Goal: Find contact information: Find contact information

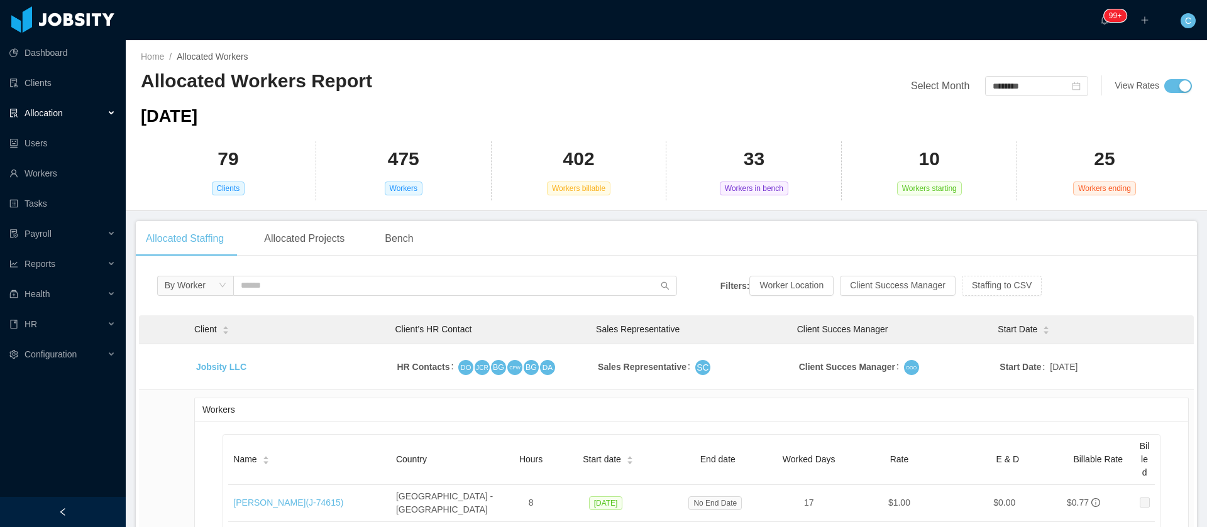
scroll to position [8954, 0]
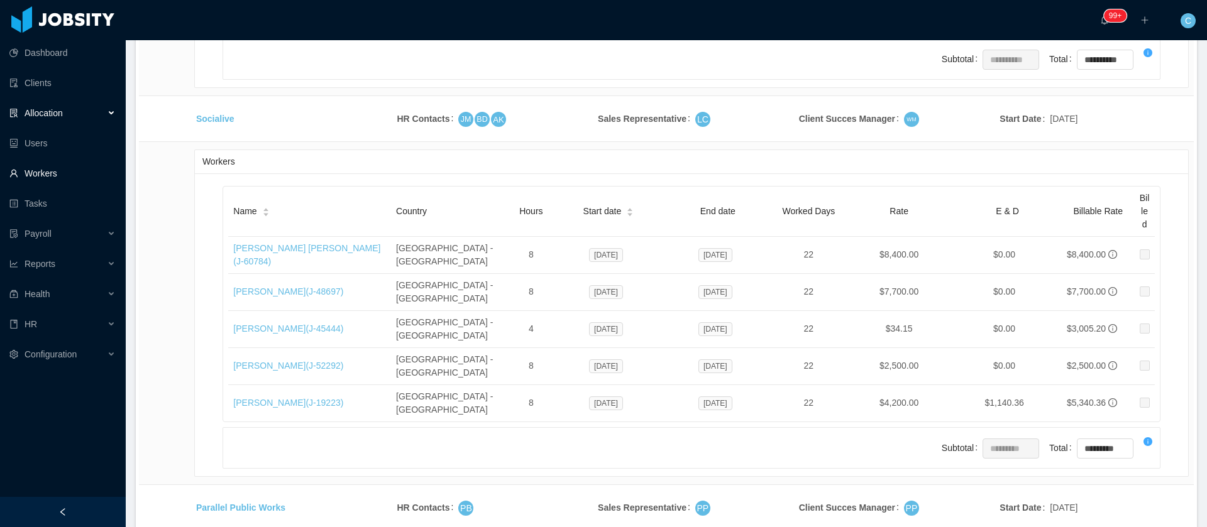
click at [74, 167] on link "Workers" at bounding box center [62, 173] width 106 height 25
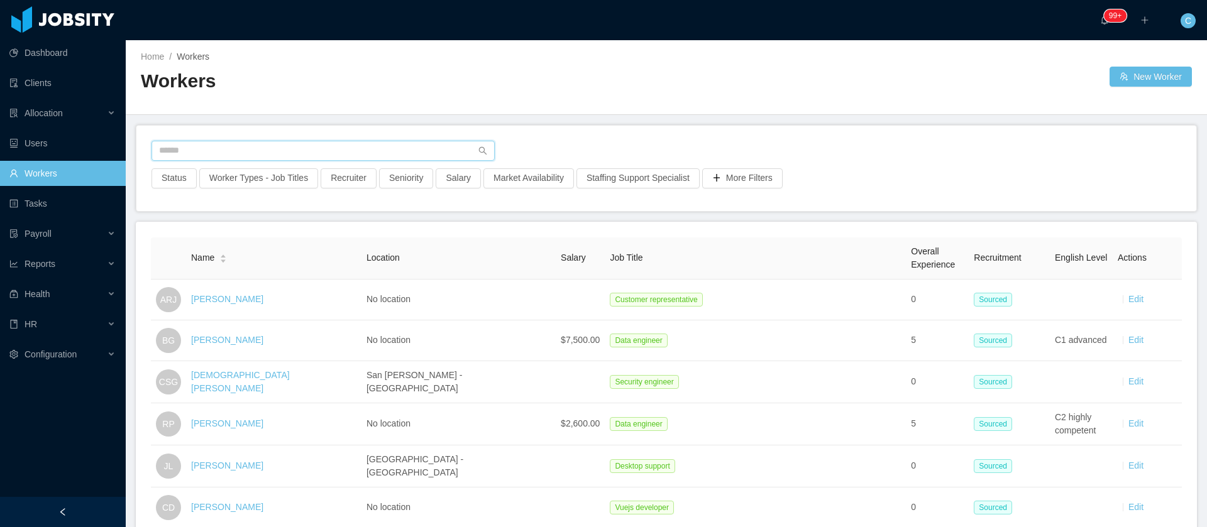
click at [174, 146] on input "text" at bounding box center [322, 151] width 343 height 20
paste input "**********"
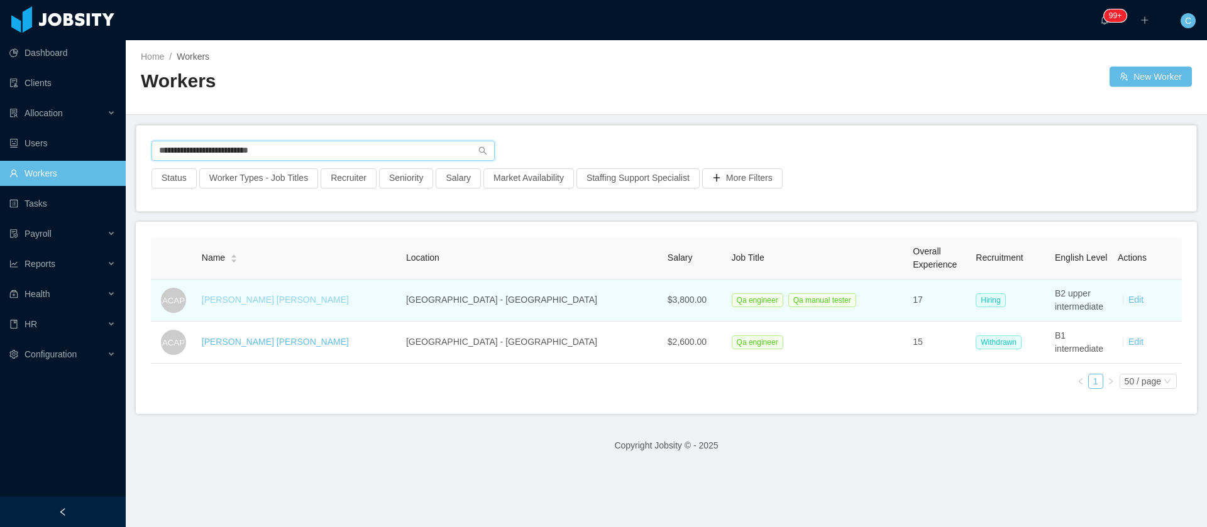
type input "**********"
click at [263, 304] on link "[PERSON_NAME] [PERSON_NAME]" at bounding box center [275, 300] width 147 height 10
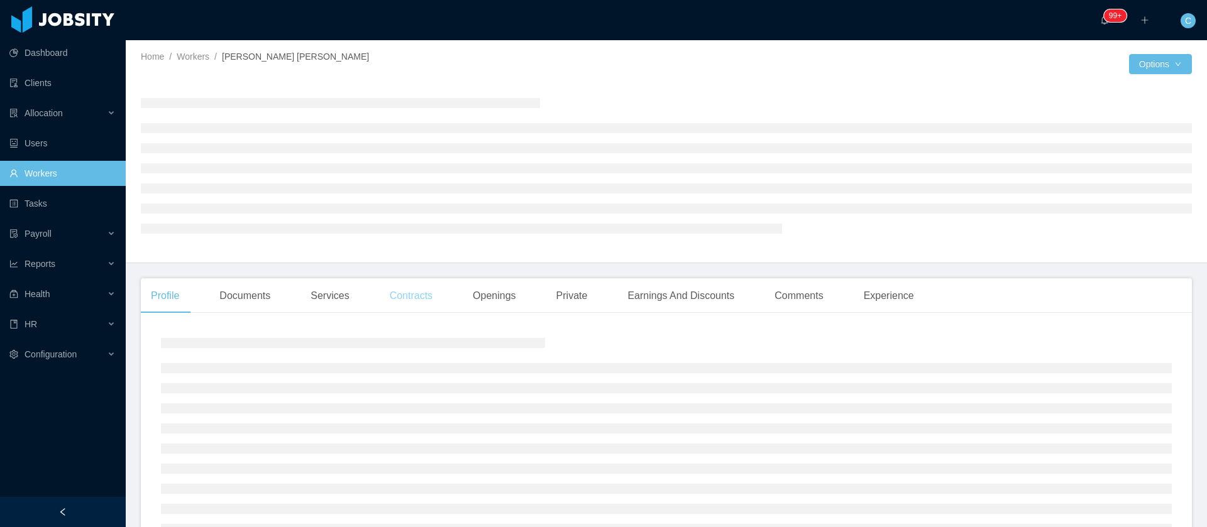
click at [414, 300] on div "Contracts" at bounding box center [411, 295] width 63 height 35
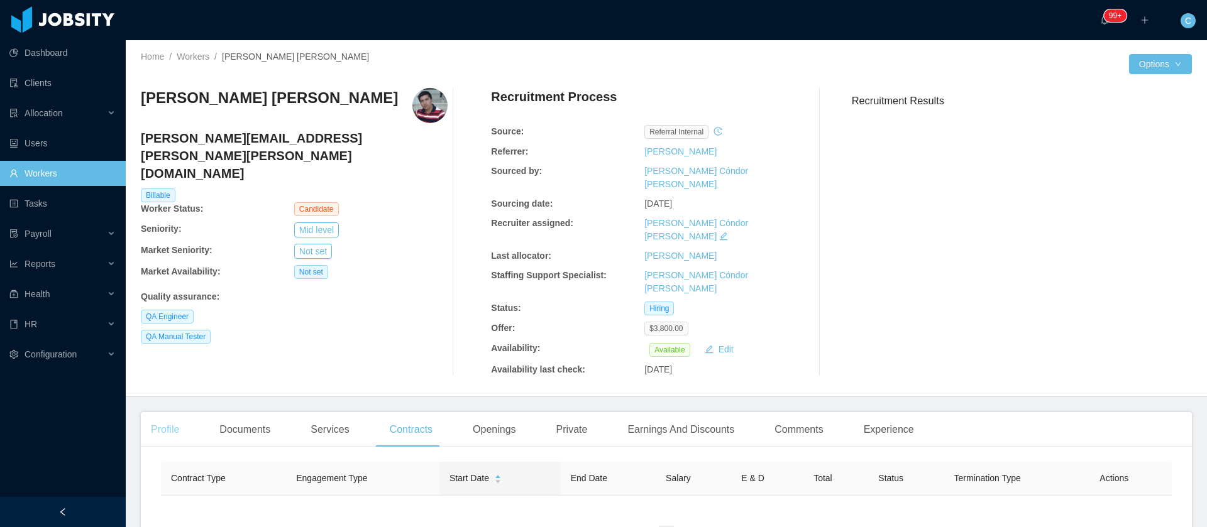
click at [178, 412] on div "Profile" at bounding box center [165, 429] width 48 height 35
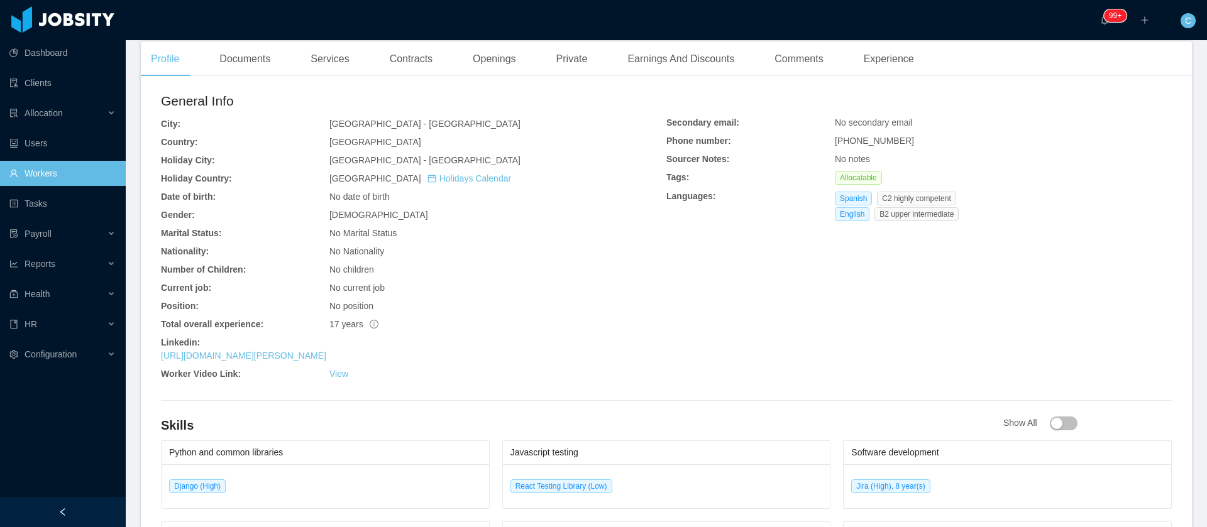
scroll to position [377, 0]
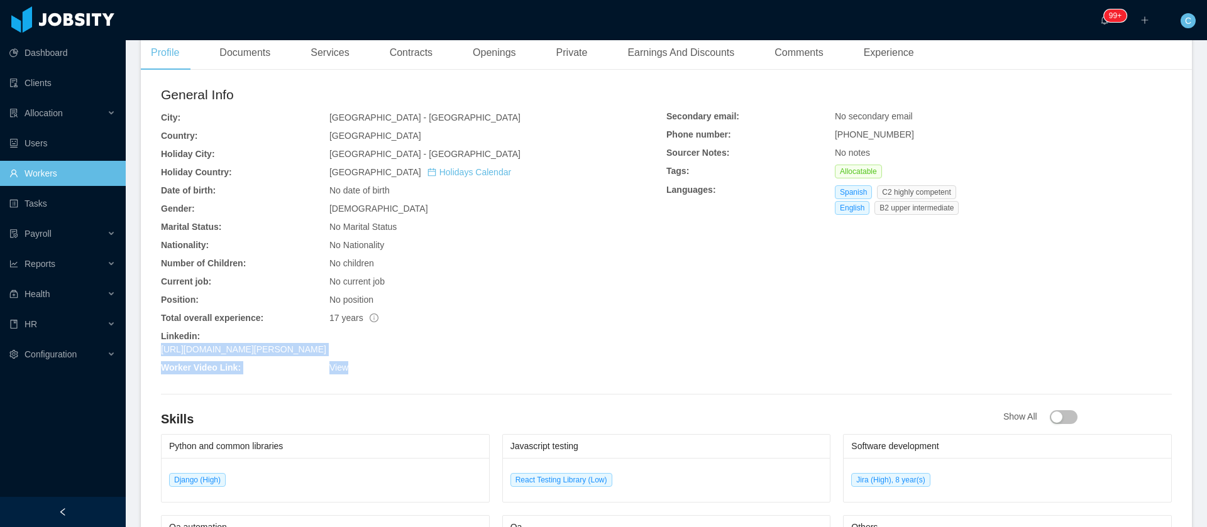
drag, startPoint x: 396, startPoint y: 320, endPoint x: 169, endPoint y: 318, distance: 226.9
click at [166, 318] on div "General Info City: [GEOGRAPHIC_DATA] - [GEOGRAPHIC_DATA] Country: [GEOGRAPHIC_D…" at bounding box center [413, 232] width 505 height 295
click at [448, 361] on div "View" at bounding box center [497, 367] width 337 height 13
click at [426, 343] on div "[URL][DOMAIN_NAME][PERSON_NAME]" at bounding box center [413, 349] width 505 height 13
drag, startPoint x: 429, startPoint y: 305, endPoint x: 162, endPoint y: 312, distance: 266.5
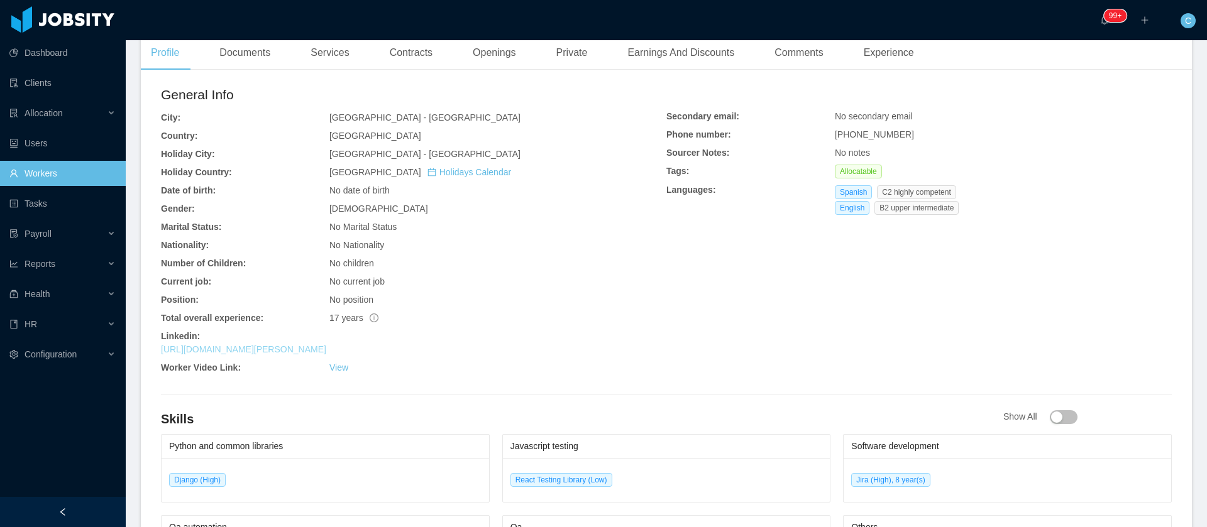
click at [162, 343] on div "[URL][DOMAIN_NAME][PERSON_NAME]" at bounding box center [413, 349] width 505 height 13
copy link "[URL][DOMAIN_NAME][PERSON_NAME]"
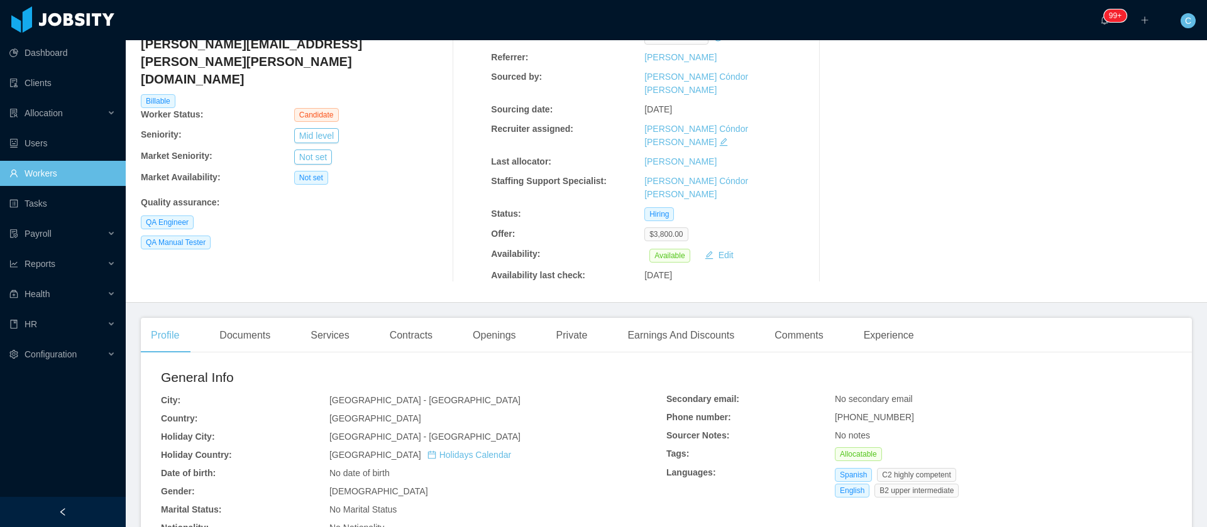
scroll to position [0, 0]
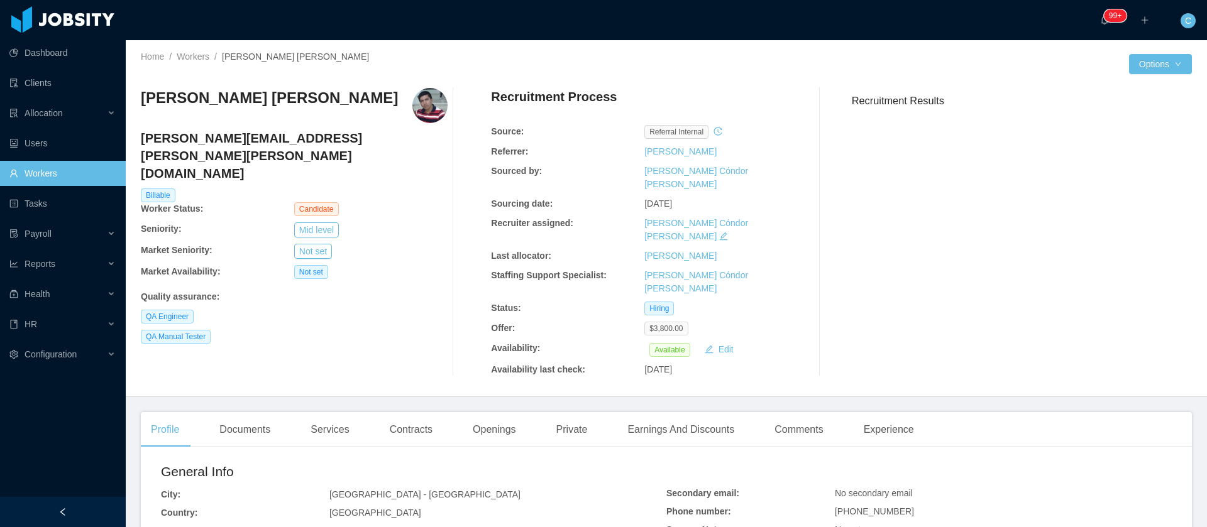
click at [278, 135] on h4 "[PERSON_NAME][EMAIL_ADDRESS][PERSON_NAME][PERSON_NAME][DOMAIN_NAME]" at bounding box center [294, 155] width 307 height 53
click at [278, 137] on h4 "[PERSON_NAME][EMAIL_ADDRESS][PERSON_NAME][PERSON_NAME][DOMAIN_NAME]" at bounding box center [294, 155] width 307 height 53
click at [278, 138] on h4 "[PERSON_NAME][EMAIL_ADDRESS][PERSON_NAME][PERSON_NAME][DOMAIN_NAME]" at bounding box center [294, 155] width 307 height 53
click at [256, 149] on div "[PERSON_NAME][EMAIL_ADDRESS][PERSON_NAME][PERSON_NAME][DOMAIN_NAME]" at bounding box center [294, 158] width 307 height 59
click at [261, 136] on h4 "[PERSON_NAME][EMAIL_ADDRESS][PERSON_NAME][PERSON_NAME][DOMAIN_NAME]" at bounding box center [294, 155] width 307 height 53
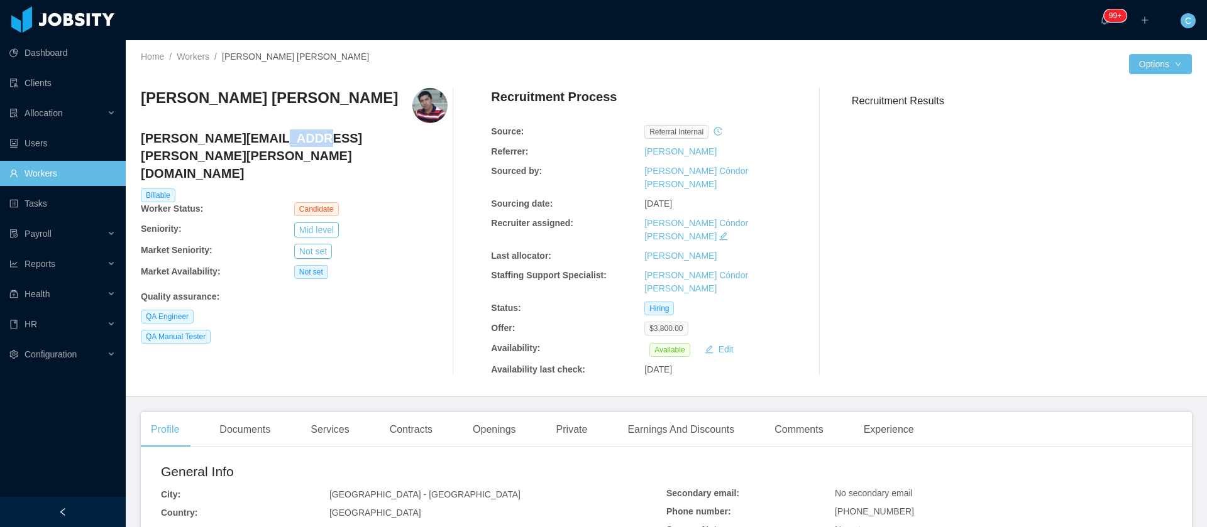
click at [261, 136] on h4 "[PERSON_NAME][EMAIL_ADDRESS][PERSON_NAME][PERSON_NAME][DOMAIN_NAME]" at bounding box center [294, 155] width 307 height 53
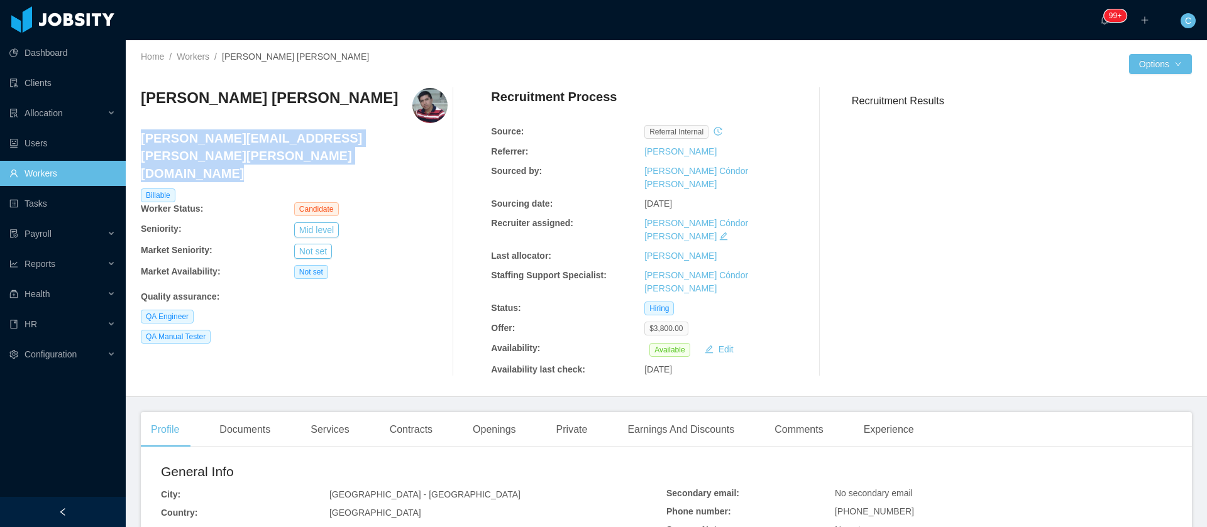
click at [261, 136] on h4 "[PERSON_NAME][EMAIL_ADDRESS][PERSON_NAME][PERSON_NAME][DOMAIN_NAME]" at bounding box center [294, 155] width 307 height 53
copy h4 "[PERSON_NAME][EMAIL_ADDRESS][PERSON_NAME][PERSON_NAME][DOMAIN_NAME]"
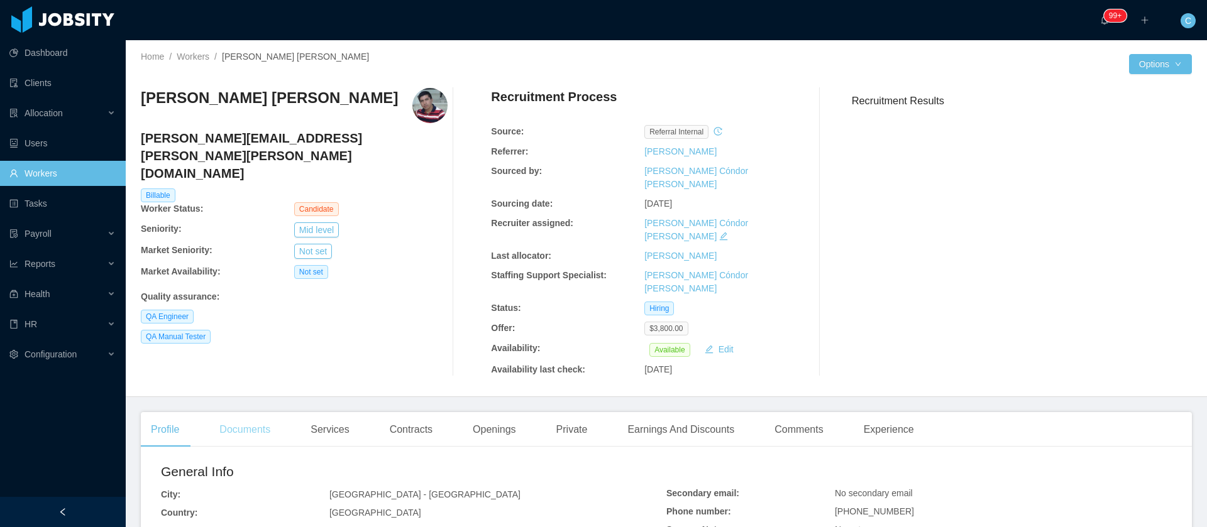
click at [249, 412] on div "Documents" at bounding box center [244, 429] width 71 height 35
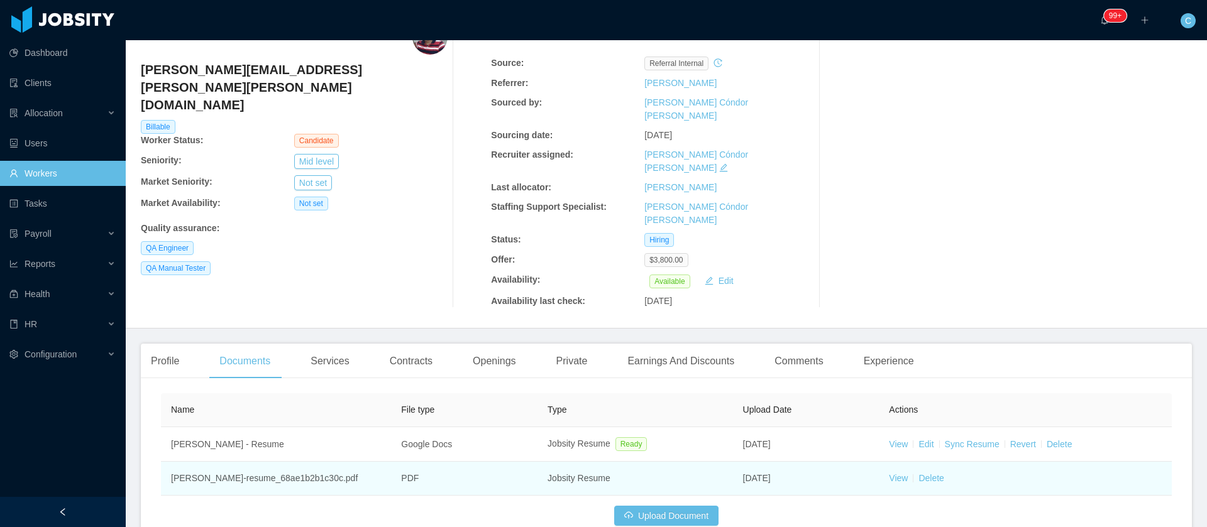
scroll to position [94, 0]
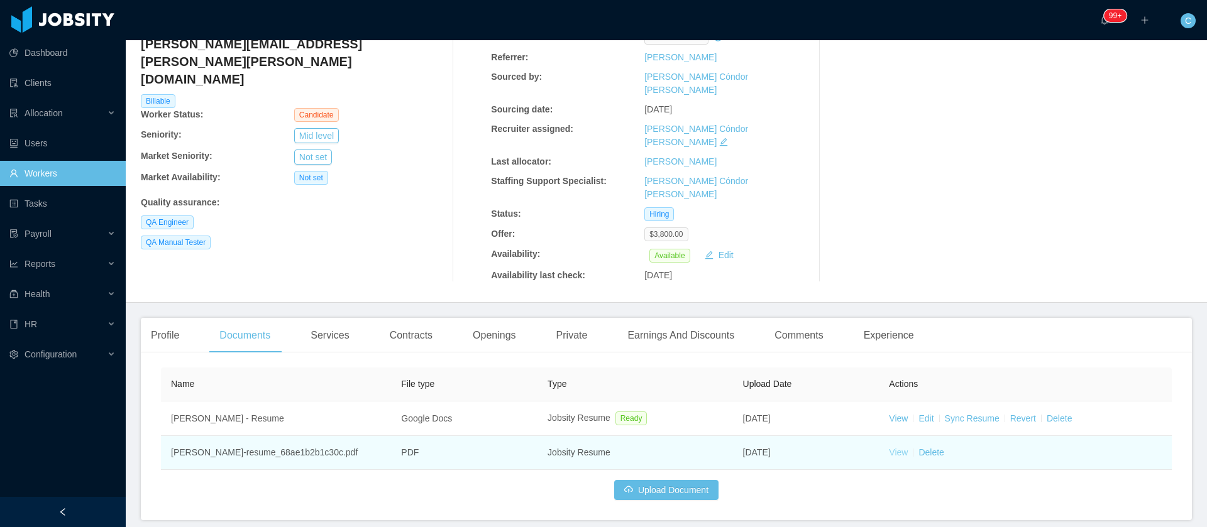
click at [889, 447] on link "View" at bounding box center [898, 452] width 19 height 10
